Goal: Information Seeking & Learning: Stay updated

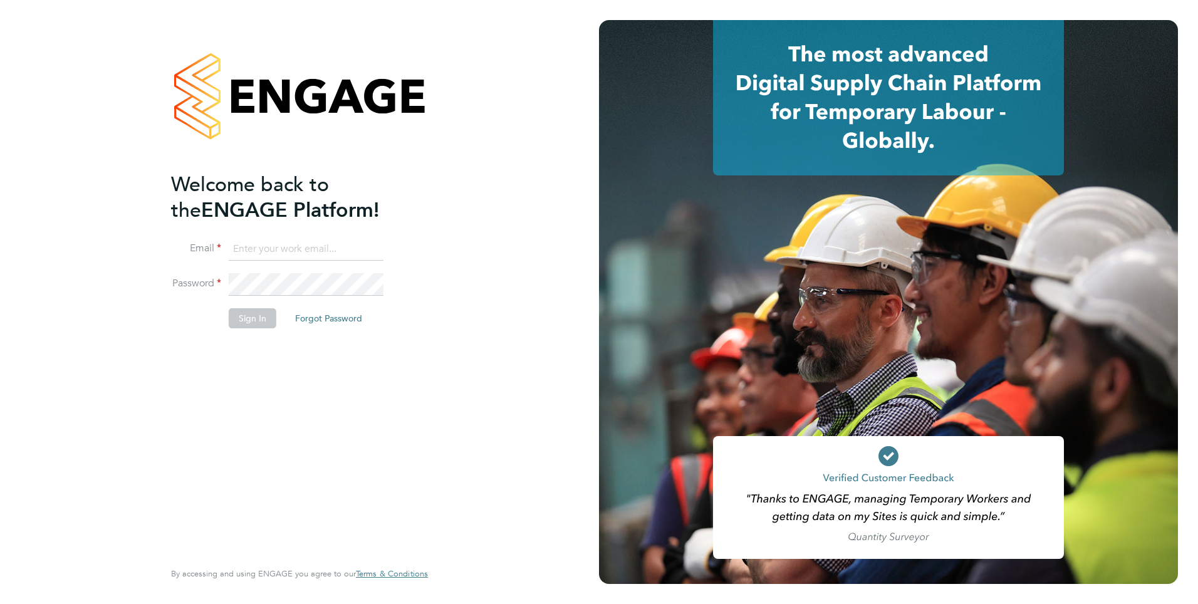
type input "mahnaz.asgari@ncclondon.ac.uk"
click at [242, 327] on button "Sign In" at bounding box center [253, 318] width 48 height 20
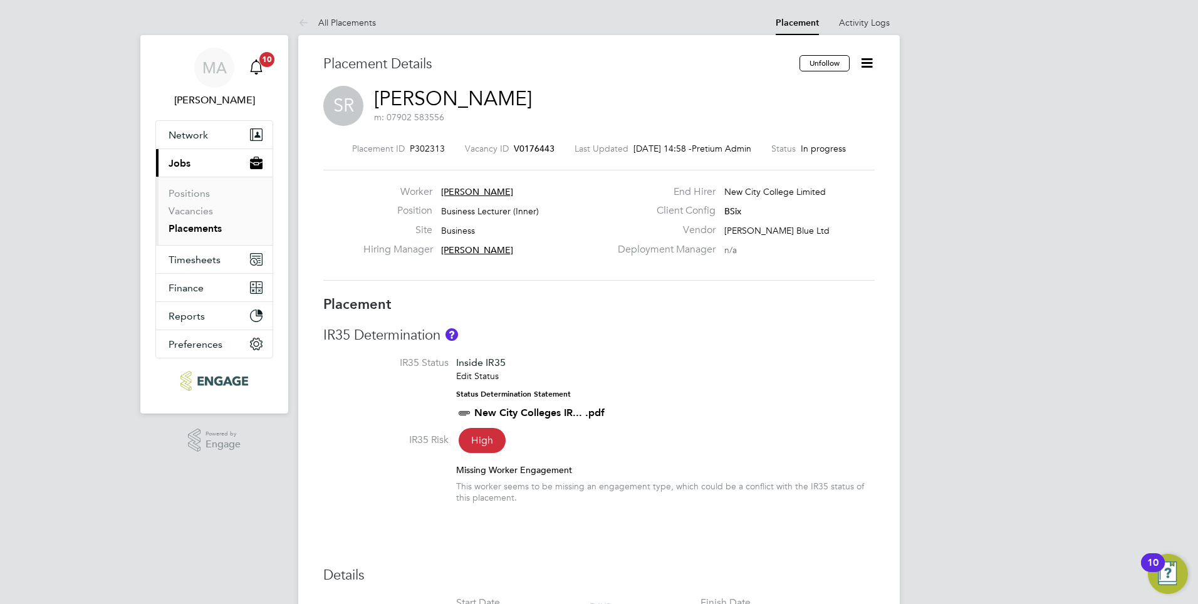
click at [266, 61] on span "10" at bounding box center [266, 59] width 15 height 15
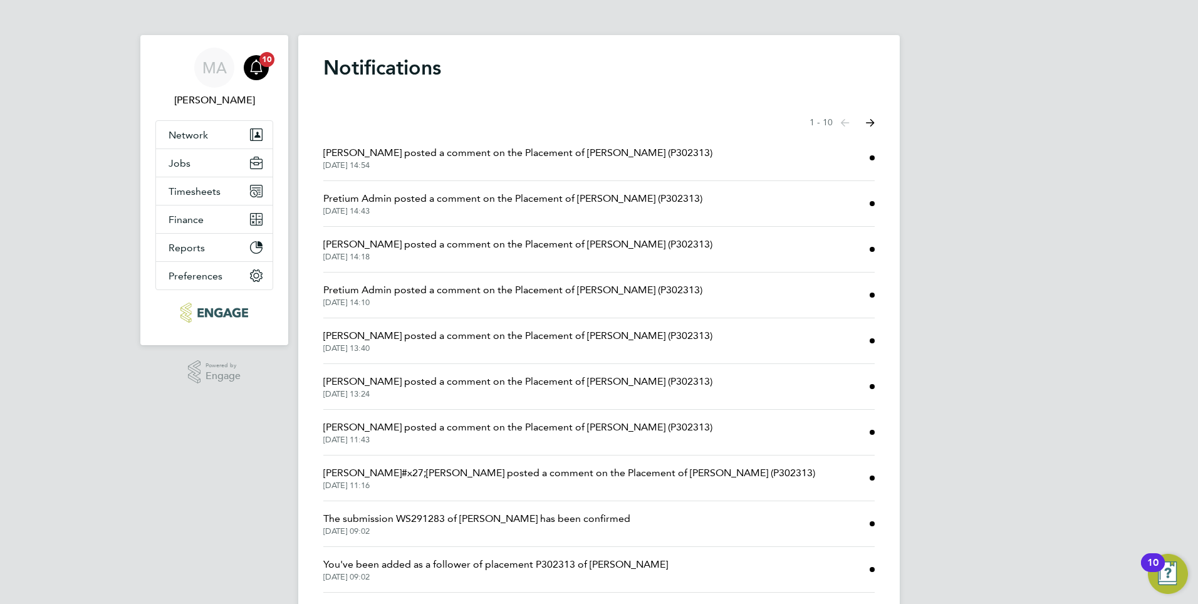
click at [377, 168] on span "[DATE] 14:54" at bounding box center [517, 165] width 389 height 10
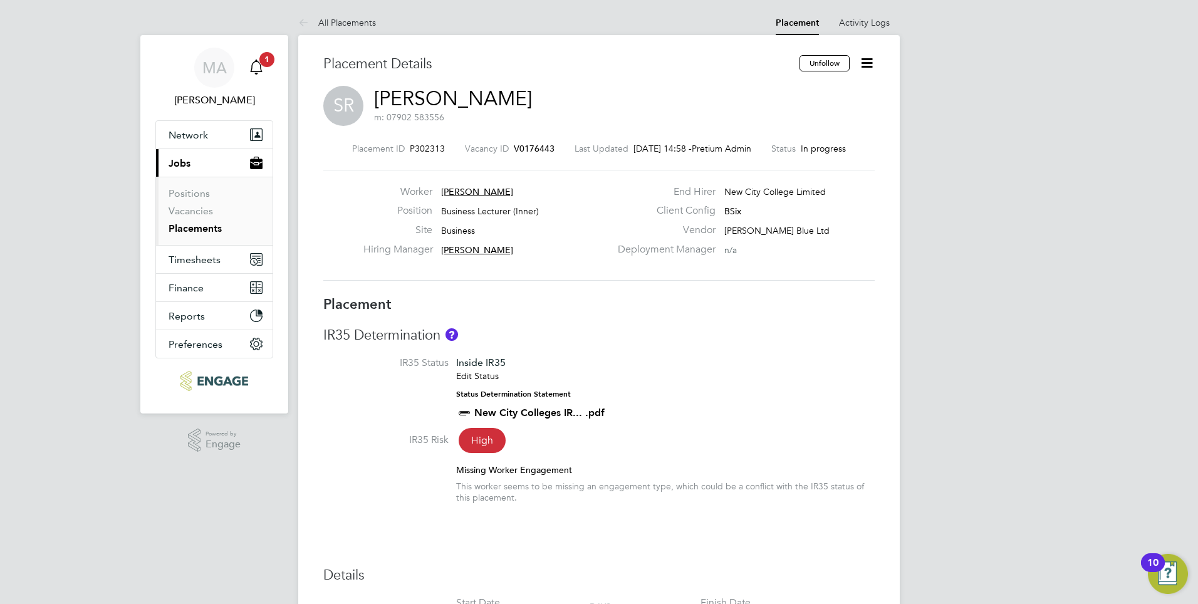
click at [257, 70] on icon "Main navigation" at bounding box center [256, 67] width 15 height 15
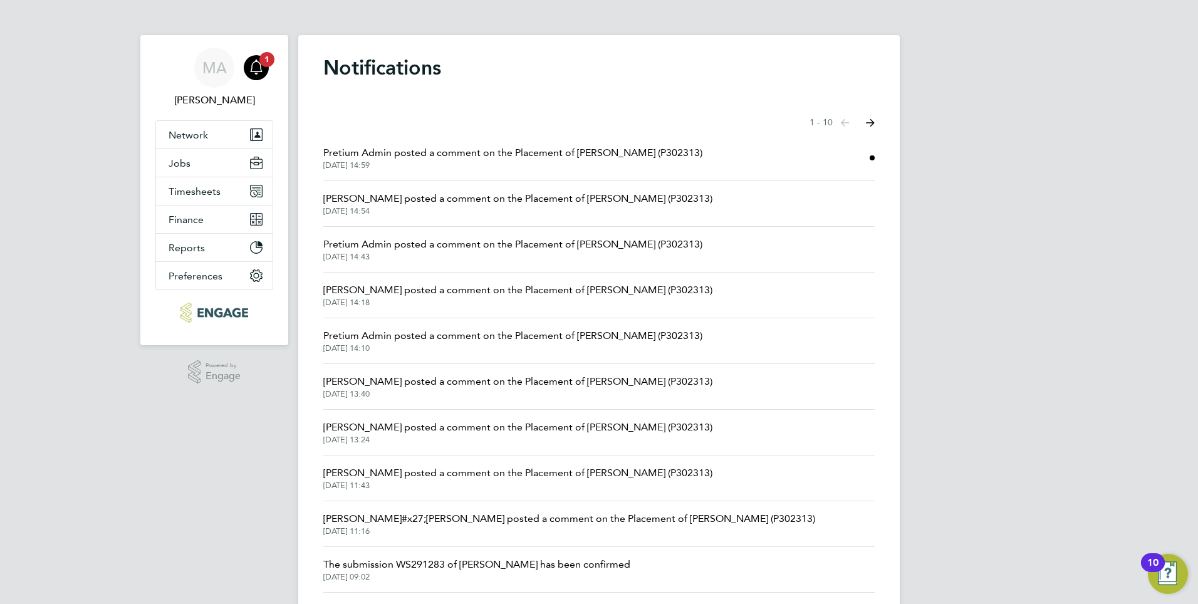
click at [432, 159] on span "Pretium Admin posted a comment on the Placement of [PERSON_NAME] (P302313)" at bounding box center [512, 152] width 379 height 15
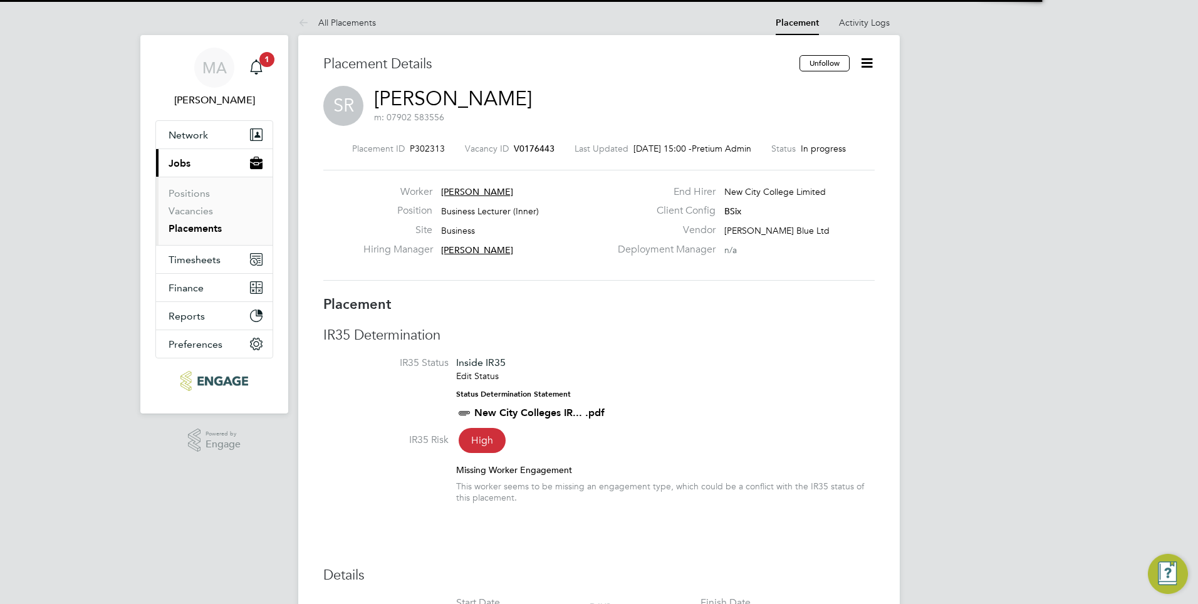
scroll to position [12, 92]
